Goal: Task Accomplishment & Management: Use online tool/utility

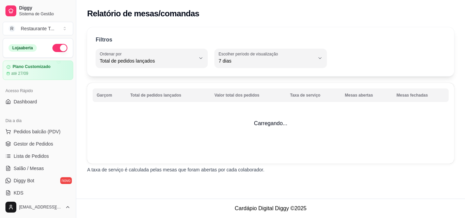
select select "TOTAL_OF_ORDERS"
select select "7"
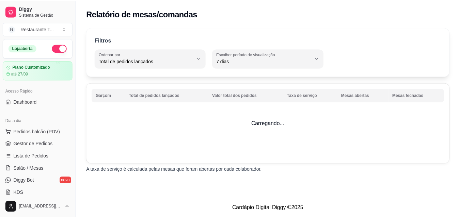
scroll to position [204, 0]
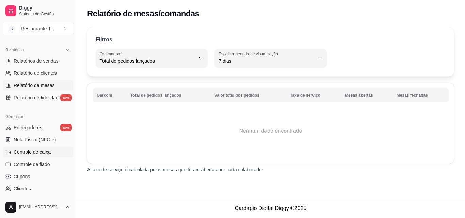
click at [40, 151] on span "Controle de caixa" at bounding box center [32, 152] width 37 height 7
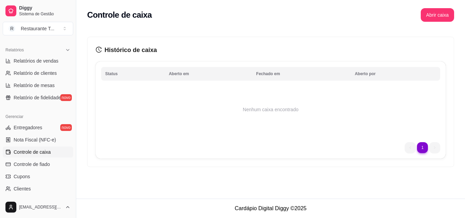
click at [407, 148] on ul "1 1" at bounding box center [422, 147] width 35 height 11
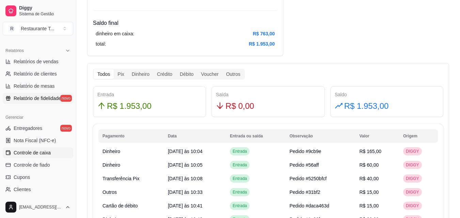
scroll to position [101, 0]
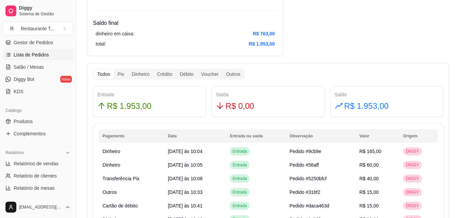
click at [37, 56] on span "Lista de Pedidos" at bounding box center [31, 54] width 35 height 7
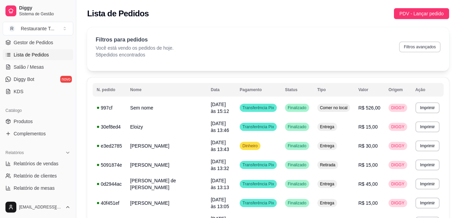
click at [408, 47] on button "Filtros avançados" at bounding box center [420, 47] width 42 height 11
select select "0"
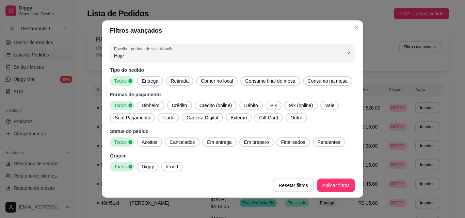
drag, startPoint x: 151, startPoint y: 103, endPoint x: 336, endPoint y: 184, distance: 202.5
click at [150, 103] on span "Dinheiro" at bounding box center [150, 105] width 23 height 7
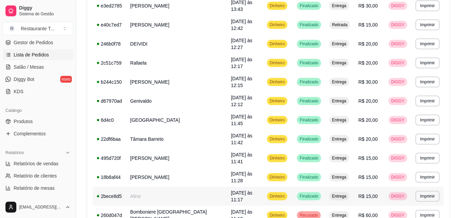
scroll to position [136, 0]
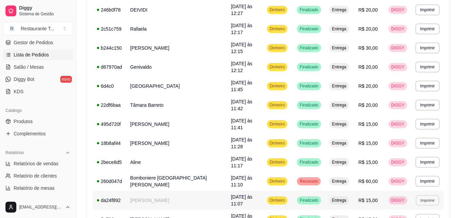
click at [422, 195] on button "Imprimir" at bounding box center [427, 200] width 23 height 11
click at [409, 188] on button "Impressora" at bounding box center [412, 190] width 49 height 11
